Goal: Task Accomplishment & Management: Manage account settings

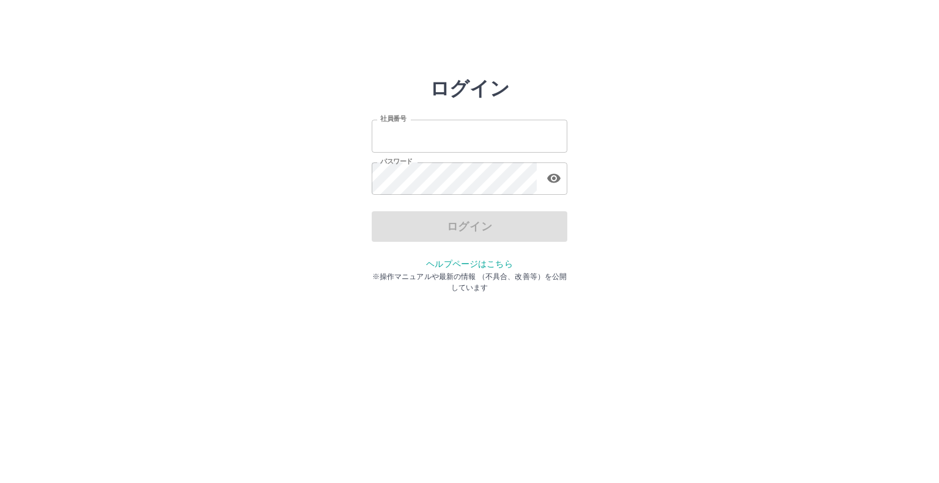
type input "*******"
click at [392, 229] on div "ログイン" at bounding box center [470, 226] width 196 height 31
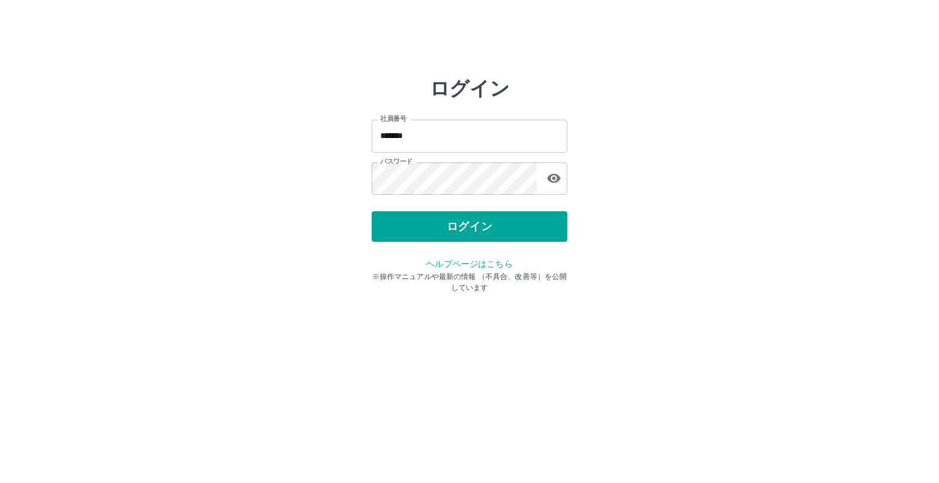
click at [392, 229] on button "ログイン" at bounding box center [470, 226] width 196 height 31
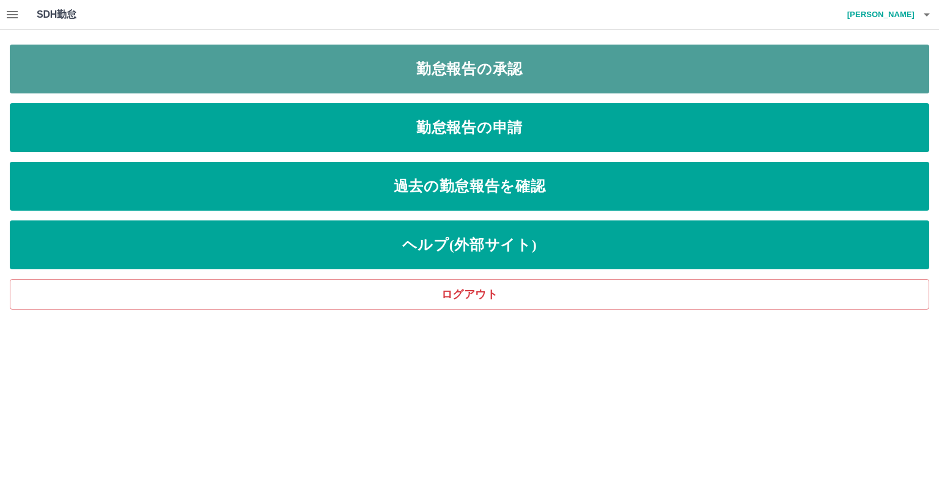
click at [491, 76] on link "勤怠報告の承認" at bounding box center [469, 69] width 919 height 49
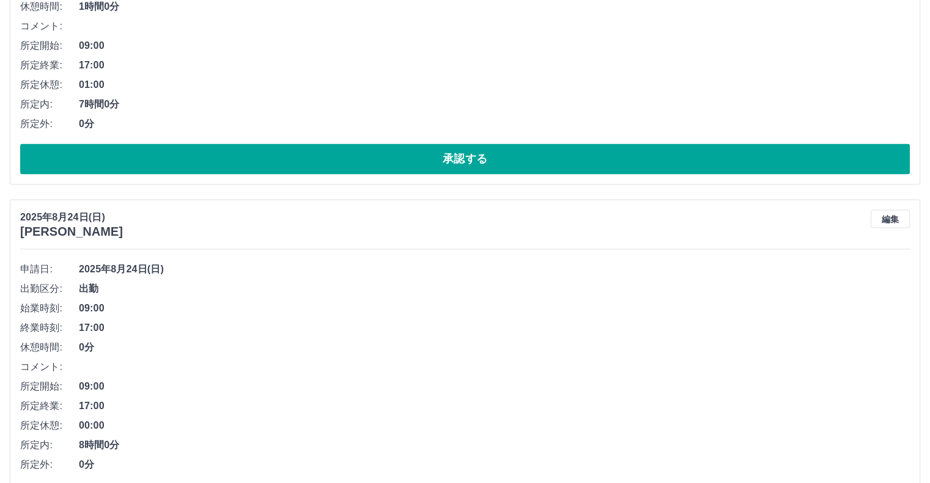
scroll to position [2139, 0]
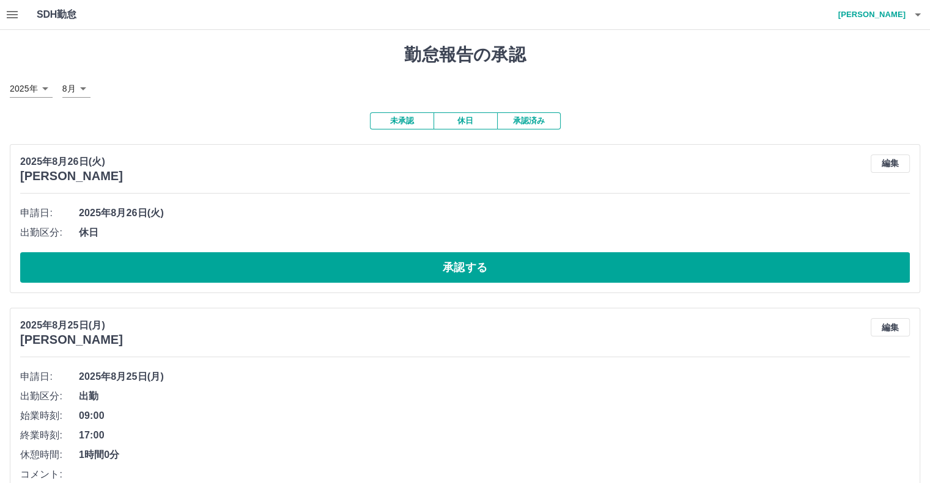
click at [413, 120] on button "未承認" at bounding box center [402, 120] width 64 height 17
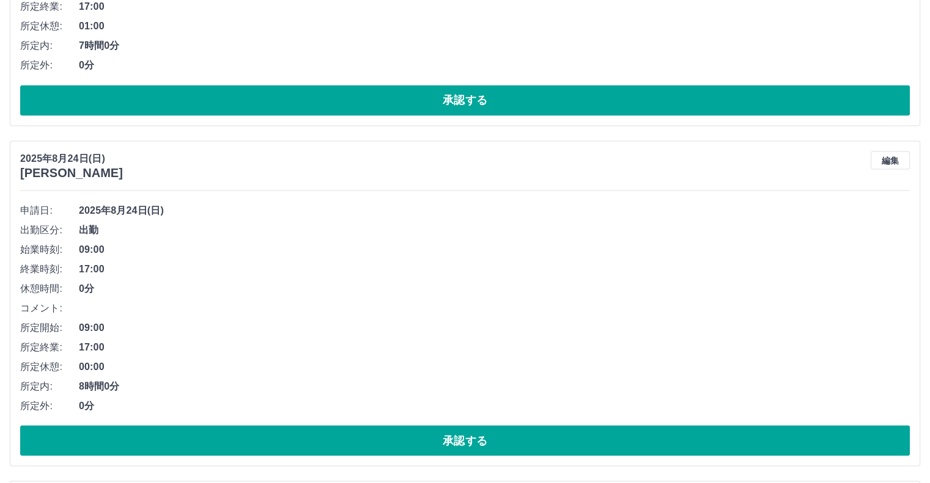
scroll to position [2200, 0]
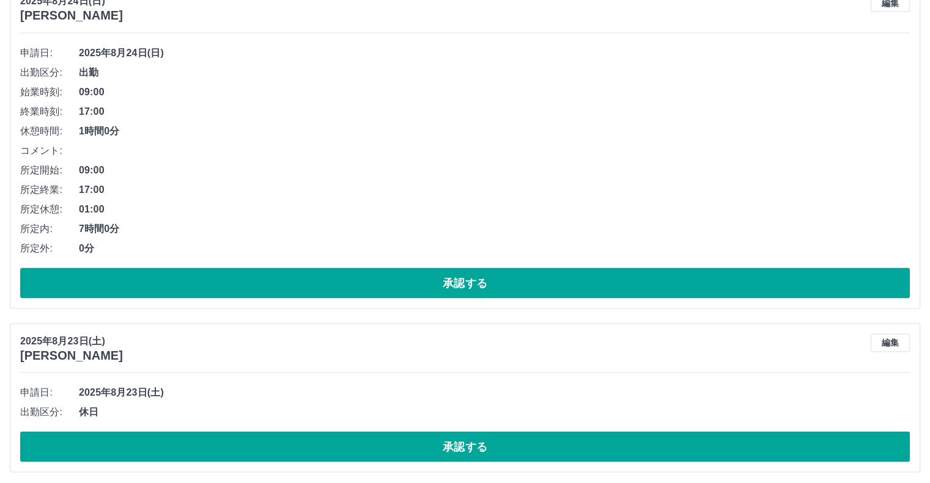
scroll to position [2354, 0]
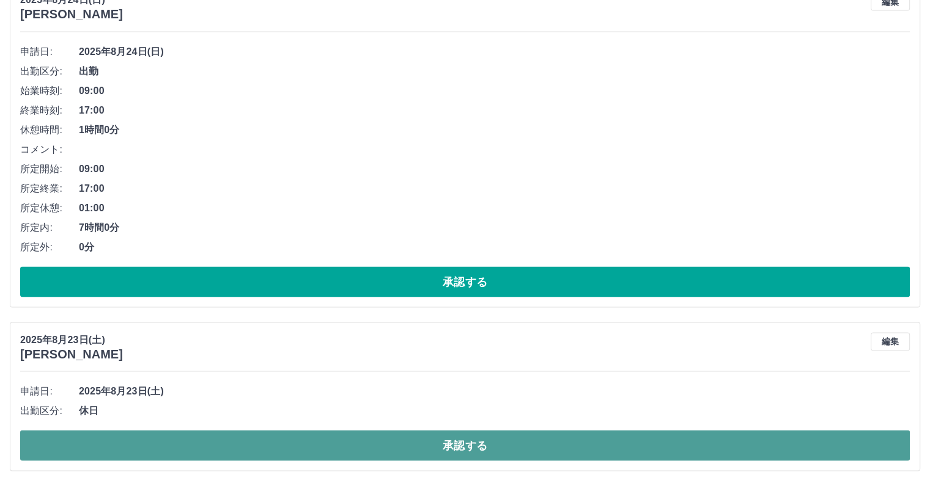
click at [157, 447] on button "承認する" at bounding box center [464, 446] width 889 height 31
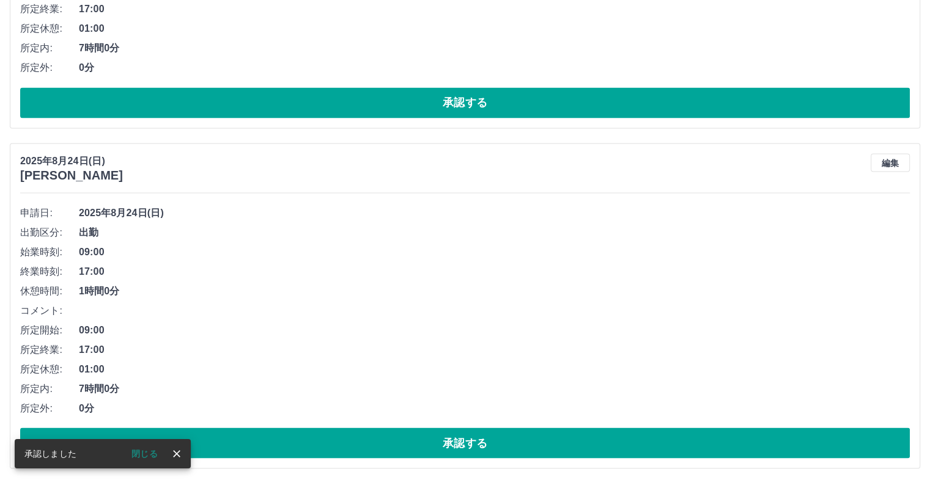
scroll to position [2190, 0]
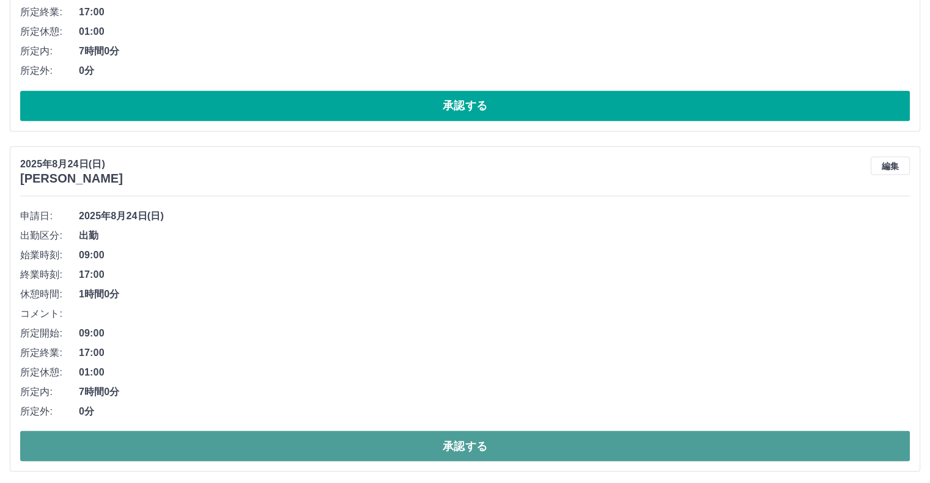
click at [250, 437] on button "承認する" at bounding box center [464, 446] width 889 height 31
click at [249, 444] on button "承認する" at bounding box center [464, 446] width 889 height 31
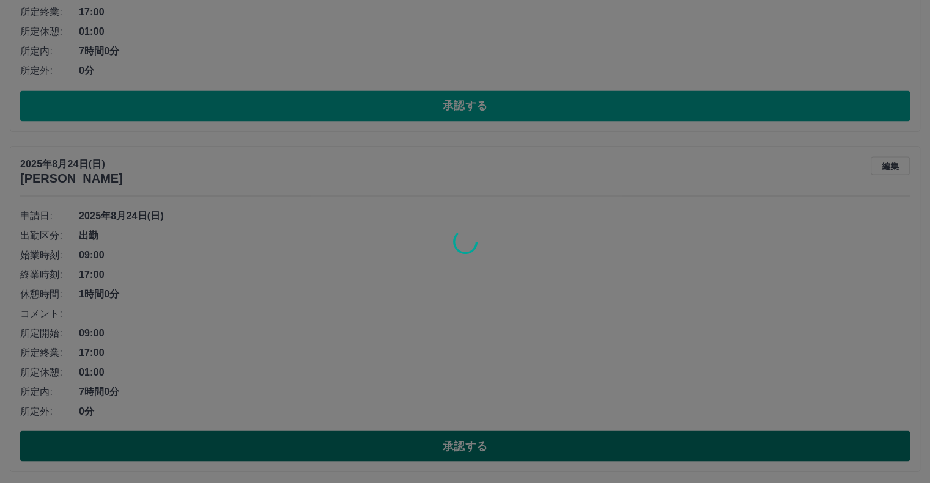
scroll to position [1851, 0]
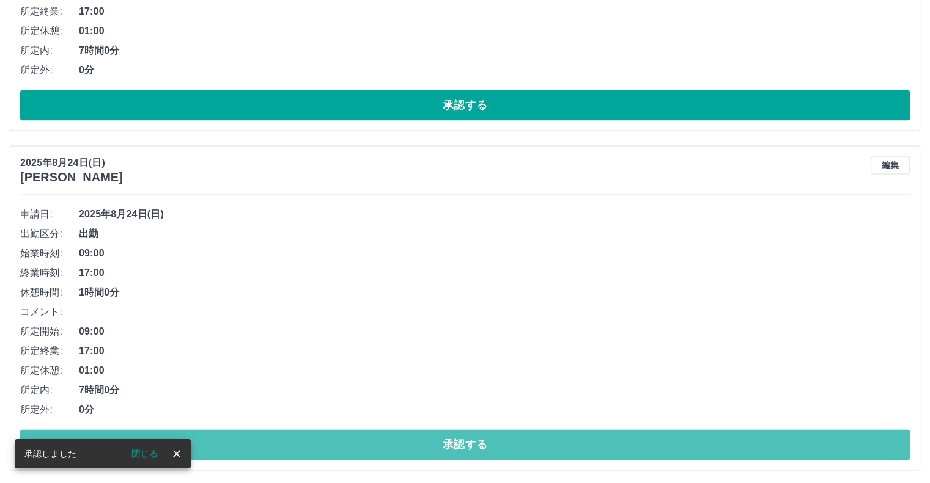
click at [249, 444] on button "承認する" at bounding box center [464, 445] width 889 height 31
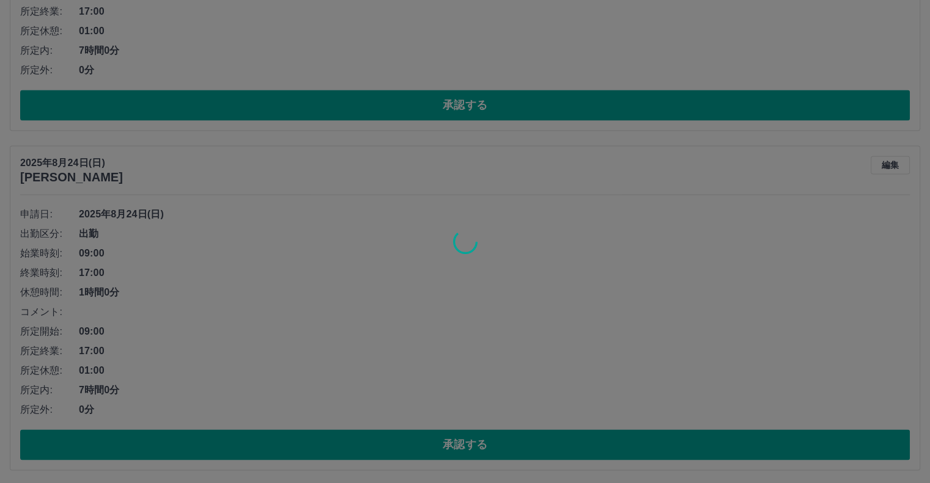
scroll to position [1511, 0]
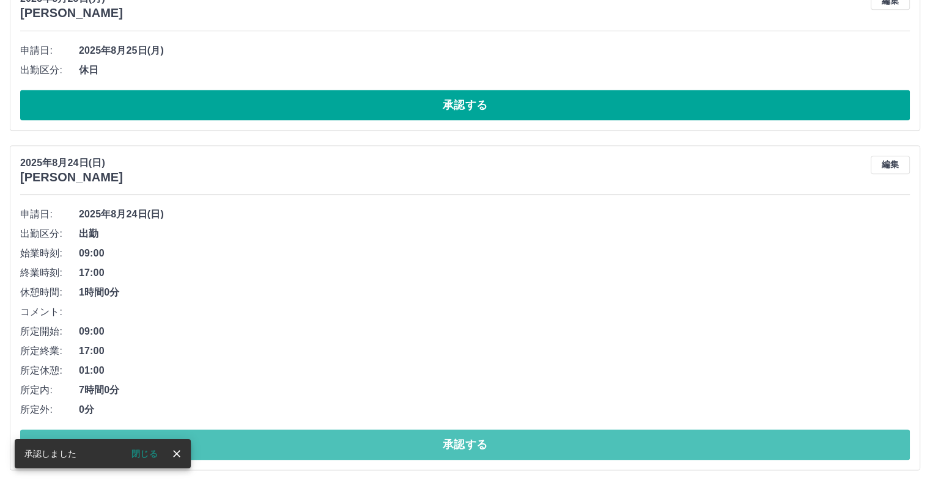
click at [249, 444] on button "承認する" at bounding box center [464, 445] width 889 height 31
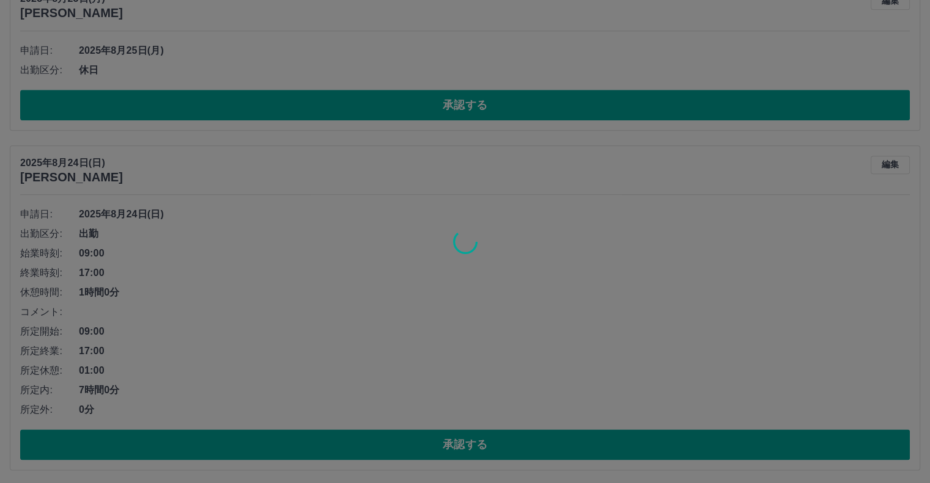
scroll to position [1171, 0]
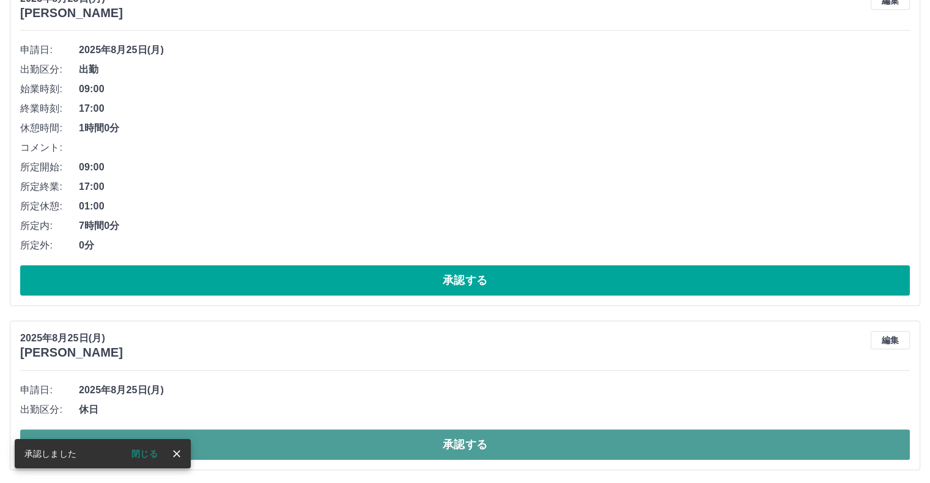
click at [254, 442] on button "承認する" at bounding box center [464, 445] width 889 height 31
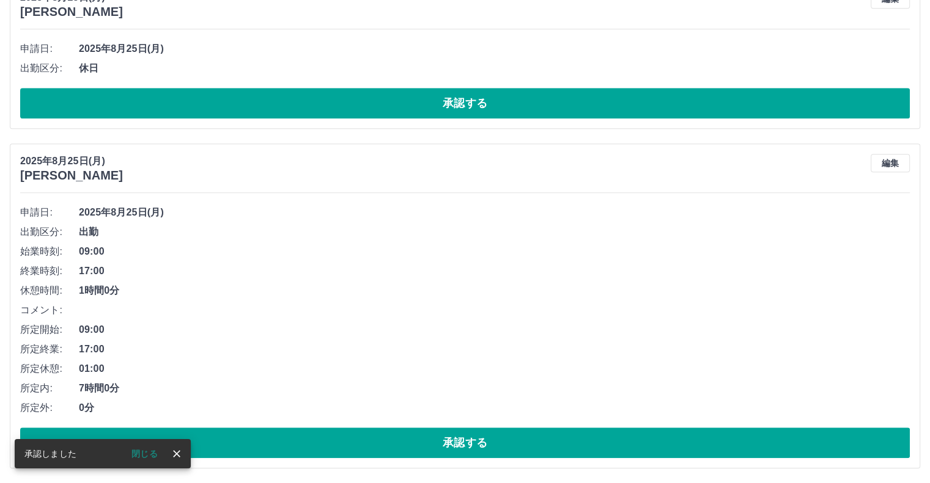
scroll to position [1007, 0]
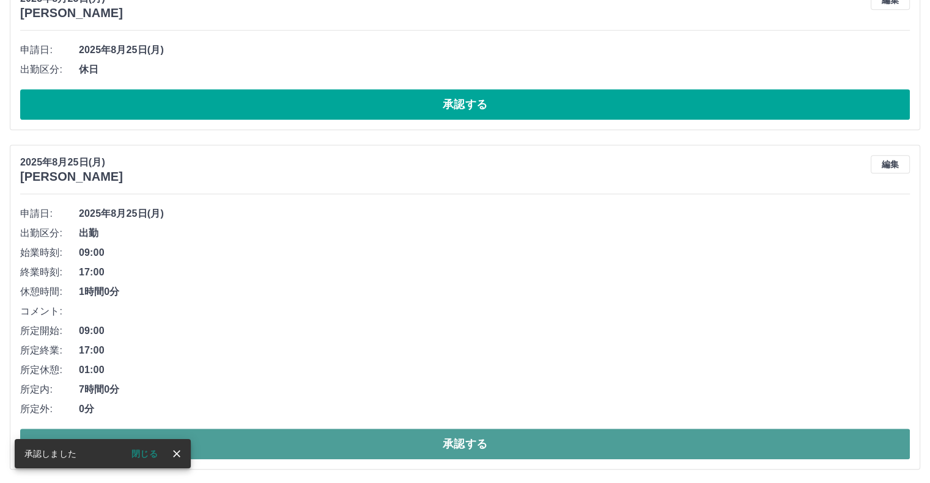
click at [255, 445] on button "承認する" at bounding box center [464, 444] width 889 height 31
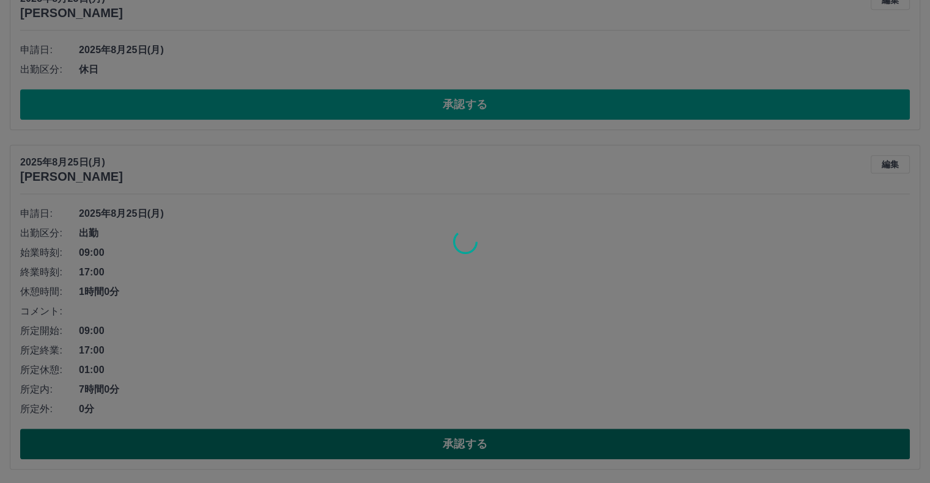
scroll to position [667, 0]
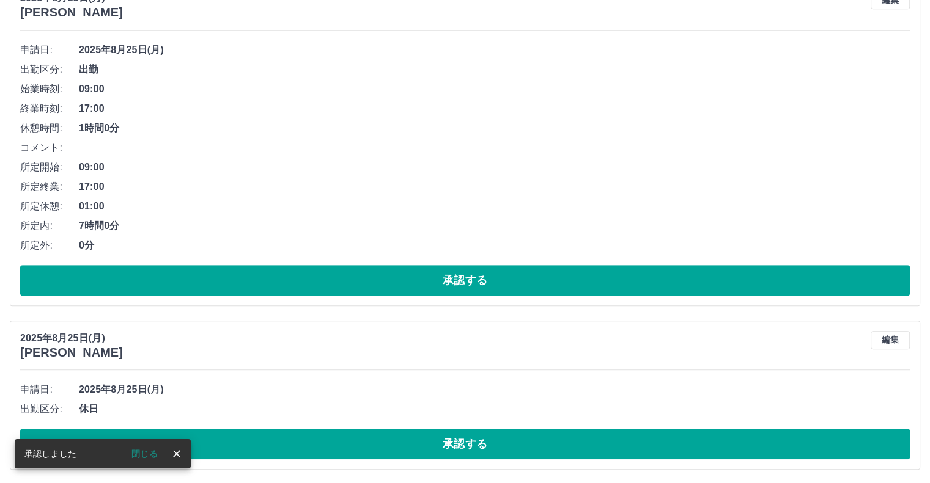
click at [255, 445] on button "承認する" at bounding box center [464, 444] width 889 height 31
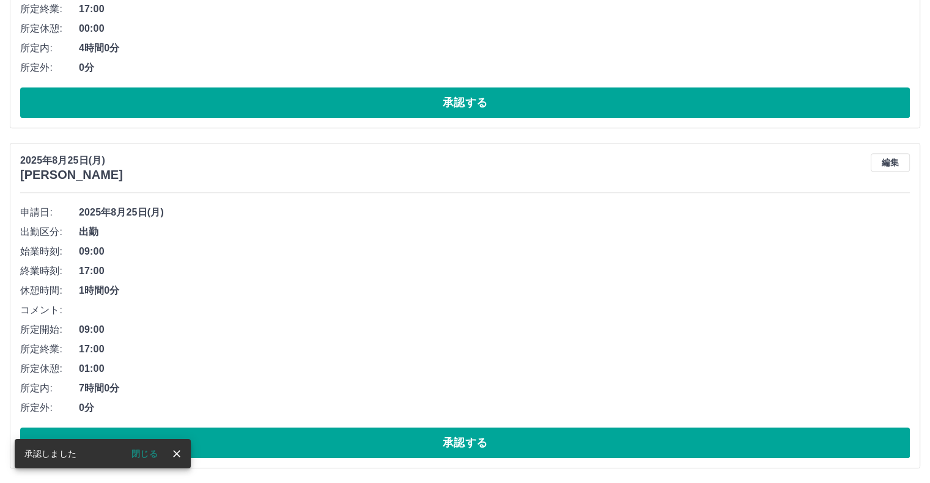
scroll to position [504, 0]
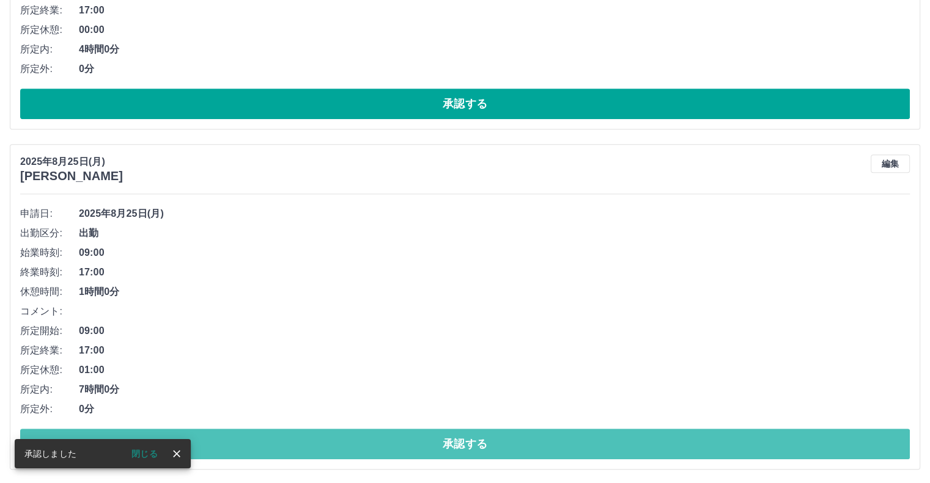
click at [255, 445] on button "承認する" at bounding box center [464, 444] width 889 height 31
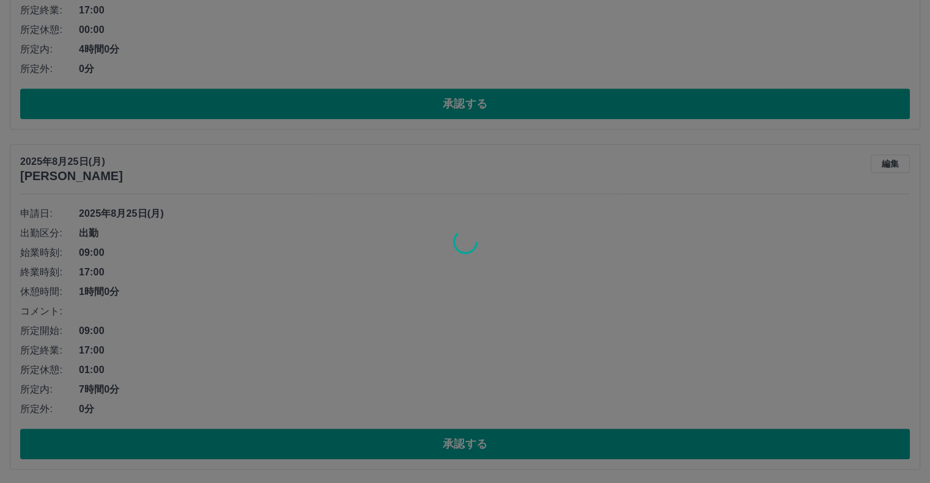
scroll to position [164, 0]
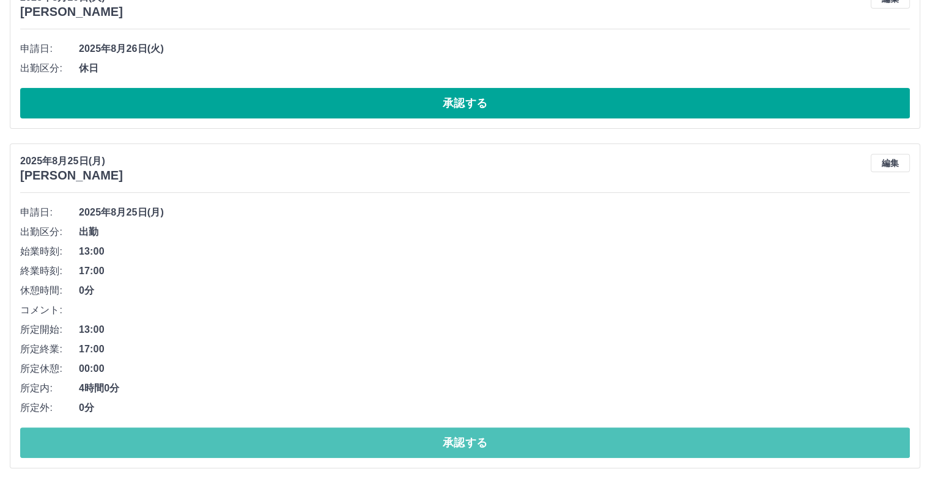
click at [255, 445] on button "承認する" at bounding box center [464, 443] width 889 height 31
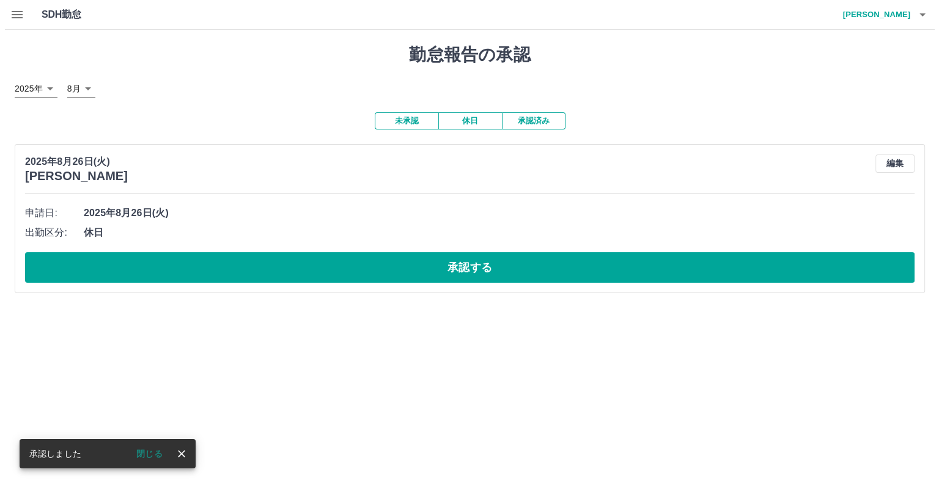
scroll to position [0, 0]
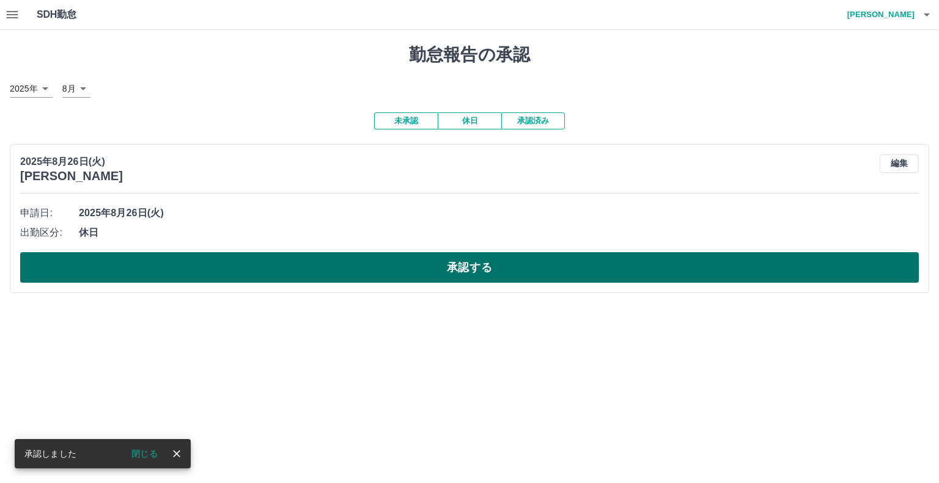
click at [322, 266] on button "承認する" at bounding box center [469, 267] width 898 height 31
